Goal: Transaction & Acquisition: Purchase product/service

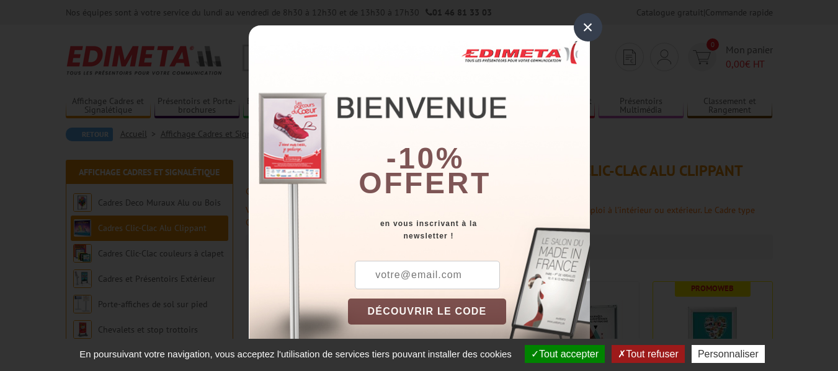
click at [581, 28] on div "×" at bounding box center [588, 27] width 29 height 29
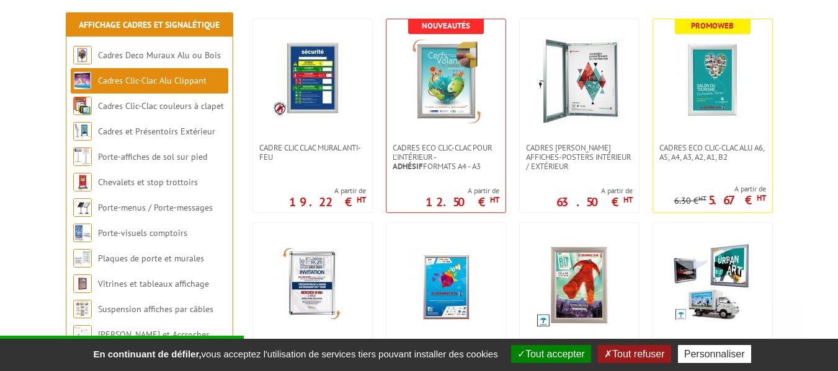
scroll to position [322, 0]
